Goal: Navigation & Orientation: Find specific page/section

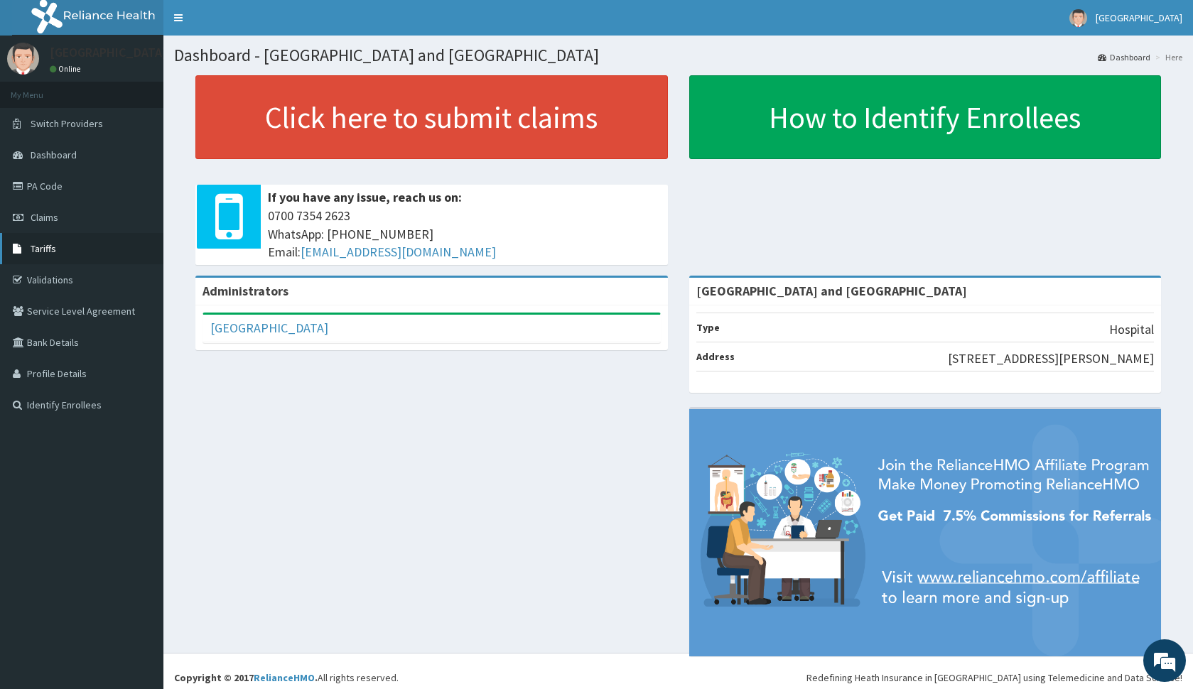
click at [66, 242] on link "Tariffs" at bounding box center [81, 248] width 163 height 31
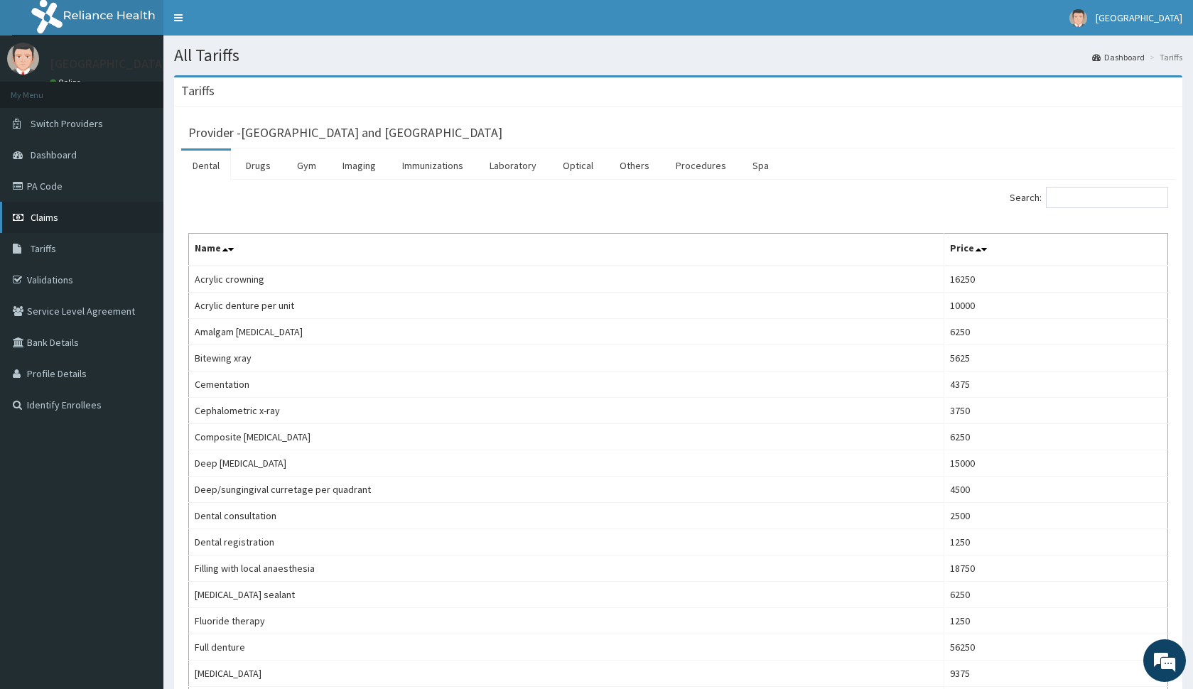
click at [104, 222] on link "Claims" at bounding box center [81, 217] width 163 height 31
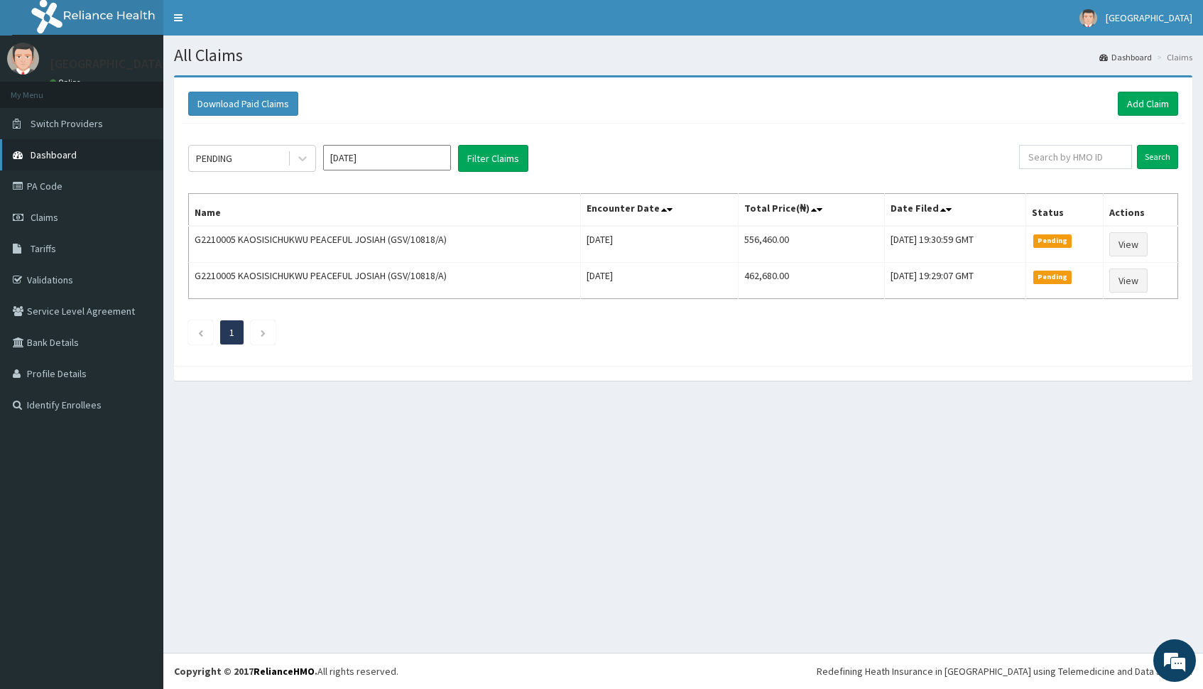
click at [82, 161] on link "Dashboard" at bounding box center [81, 154] width 163 height 31
